Goal: Find specific page/section: Find specific page/section

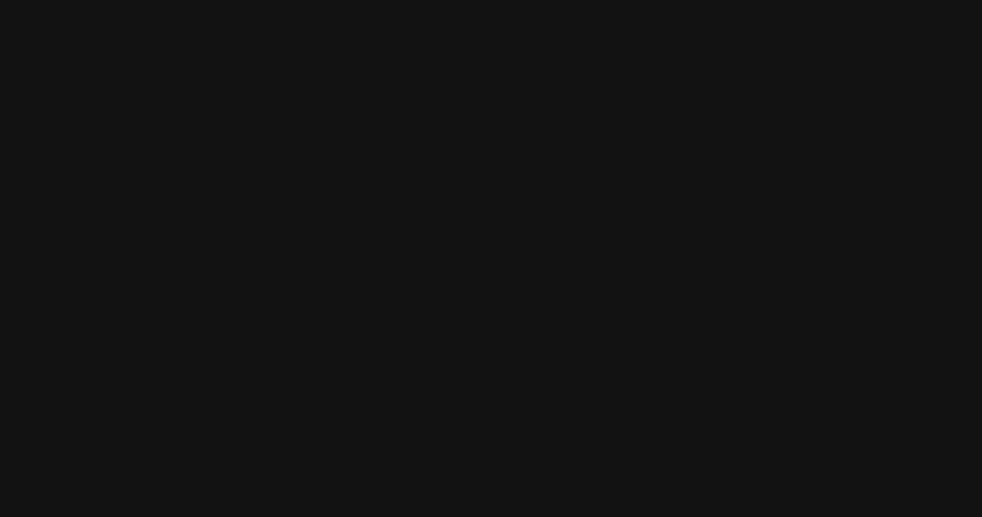
click at [894, 0] on html at bounding box center [491, 0] width 982 height 0
